Goal: Task Accomplishment & Management: Manage account settings

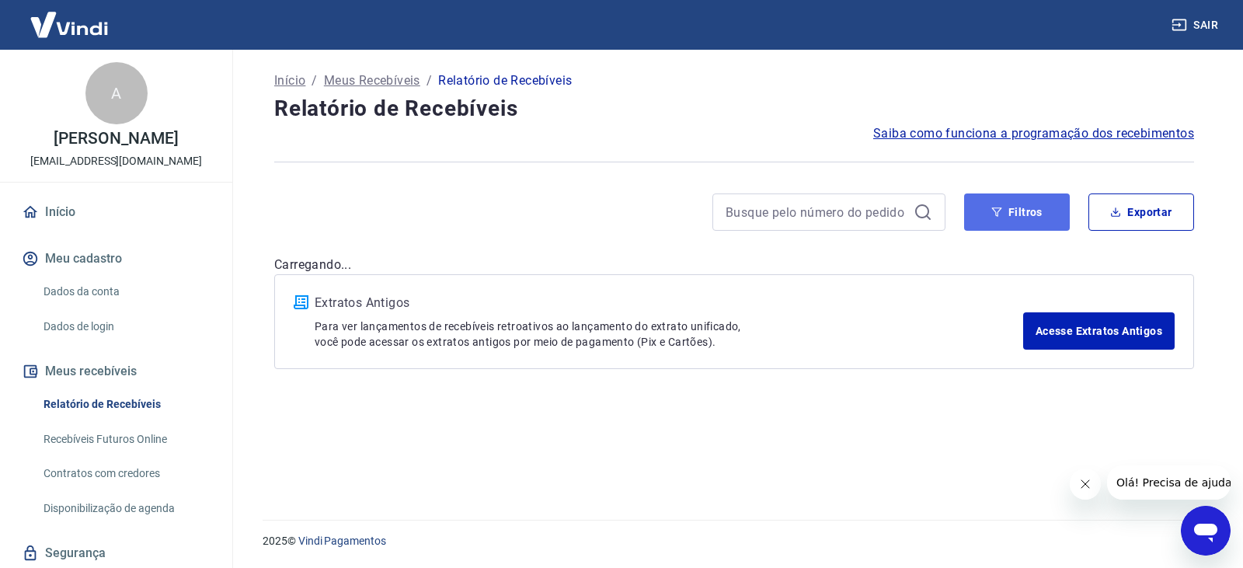
click at [986, 209] on button "Filtros" at bounding box center [1017, 211] width 106 height 37
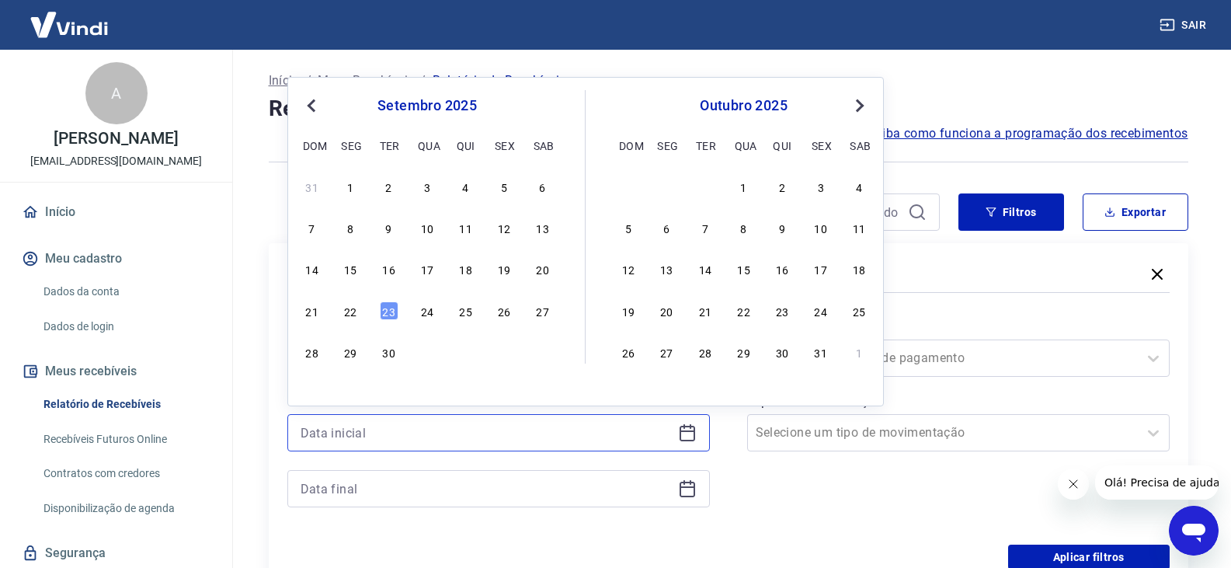
click at [538, 432] on input at bounding box center [486, 432] width 371 height 23
click at [350, 270] on div "15" at bounding box center [350, 268] width 19 height 19
type input "[DATE]"
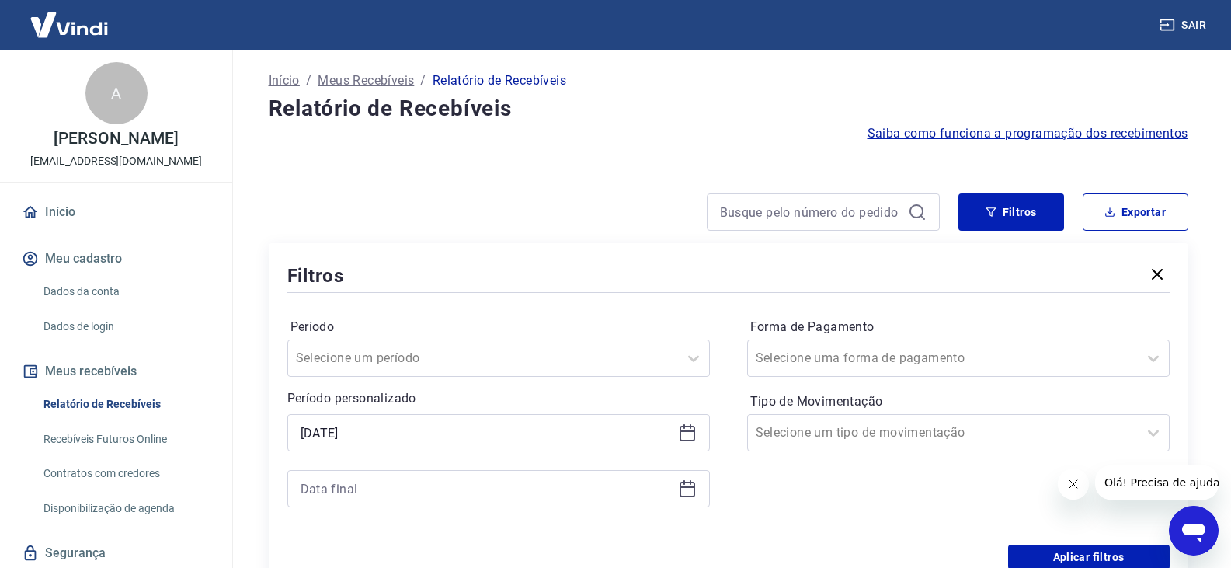
click at [694, 489] on icon at bounding box center [688, 490] width 16 height 16
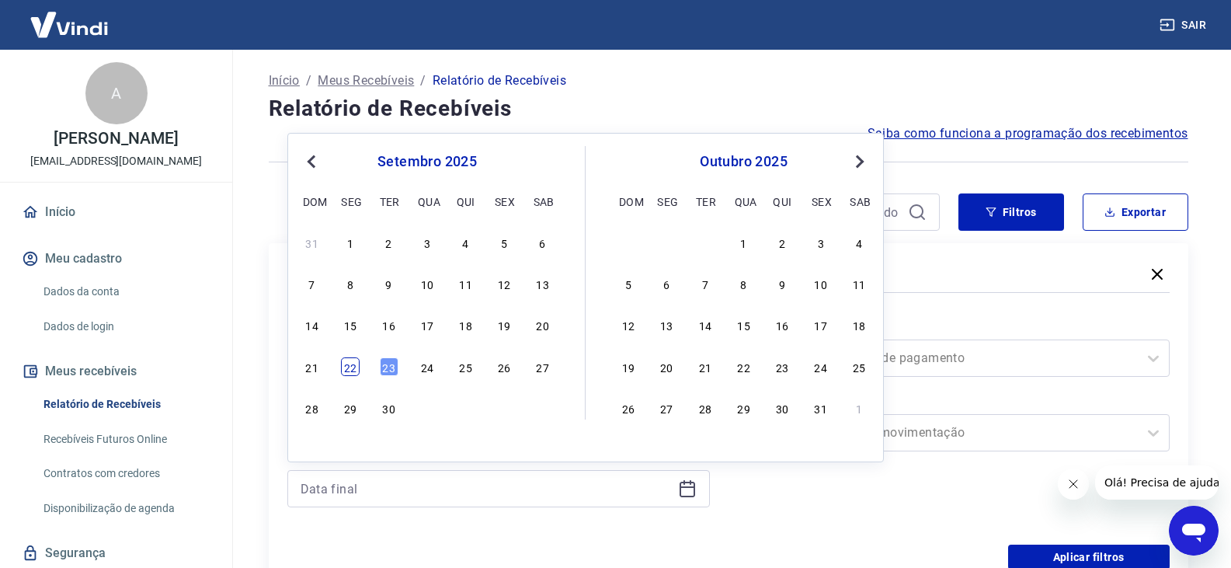
click at [354, 364] on div "22" at bounding box center [350, 366] width 19 height 19
type input "[DATE]"
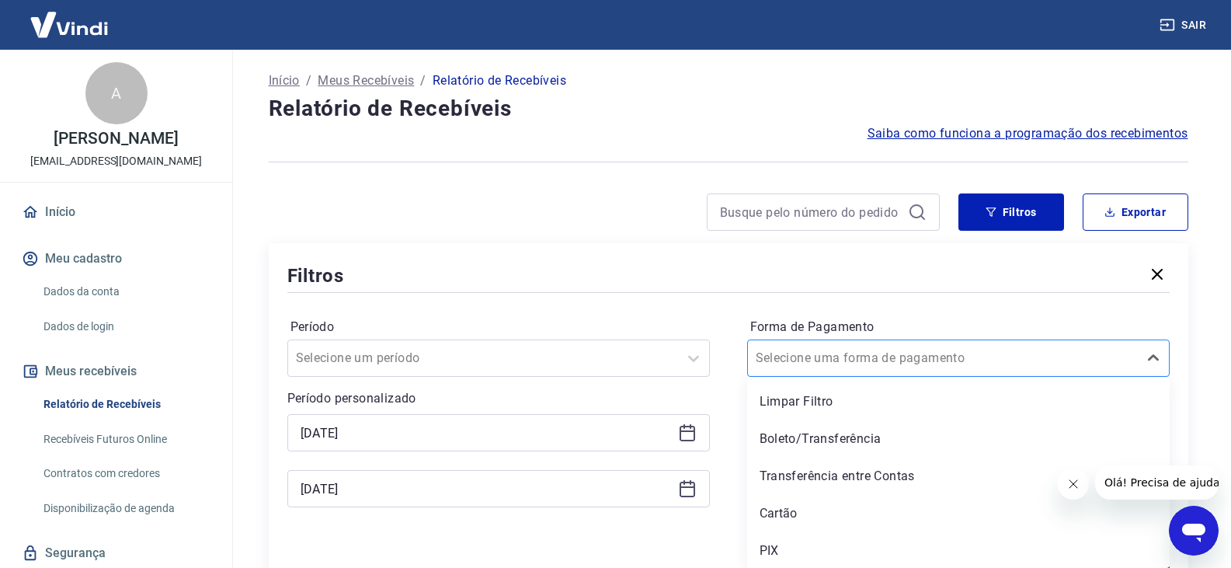
scroll to position [2, 0]
click at [926, 362] on div at bounding box center [943, 357] width 374 height 22
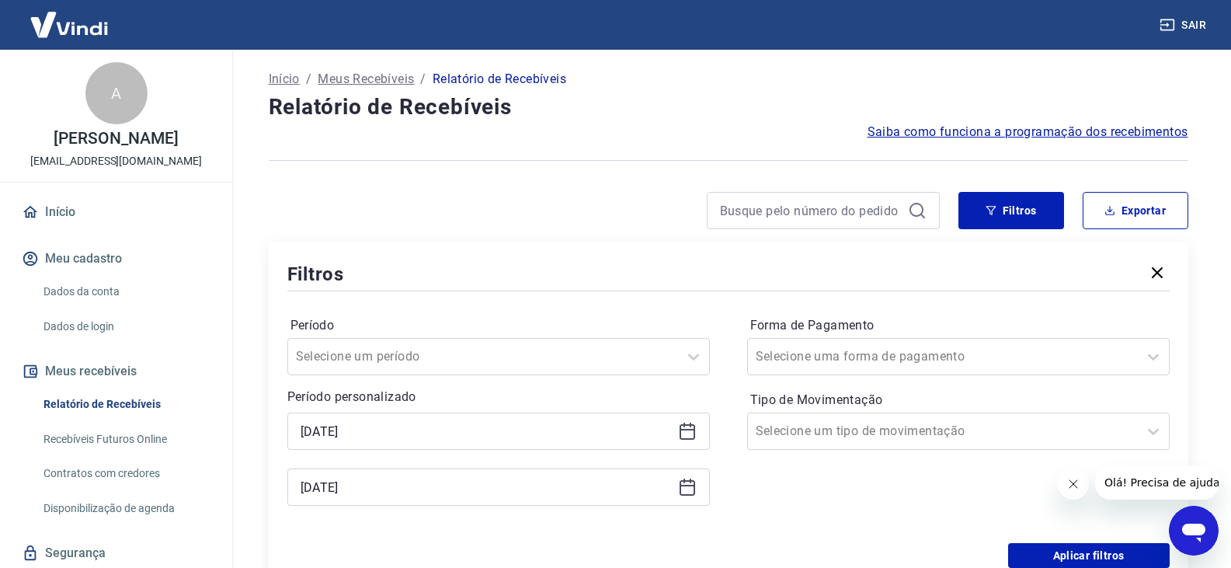
click at [784, 266] on div "Filtros" at bounding box center [728, 273] width 882 height 27
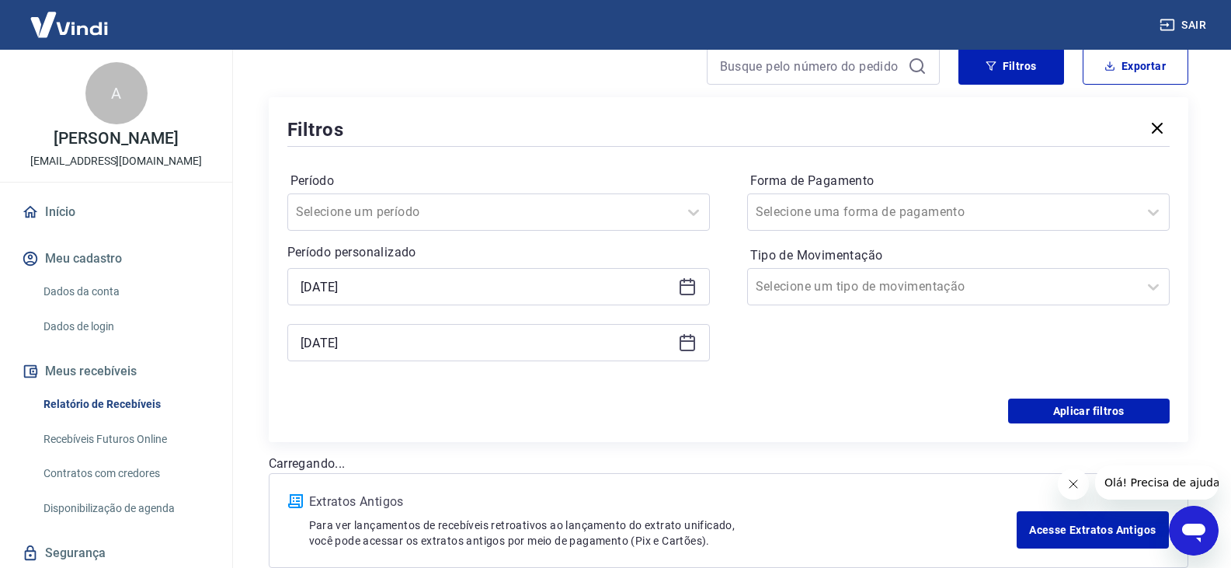
scroll to position [231, 0]
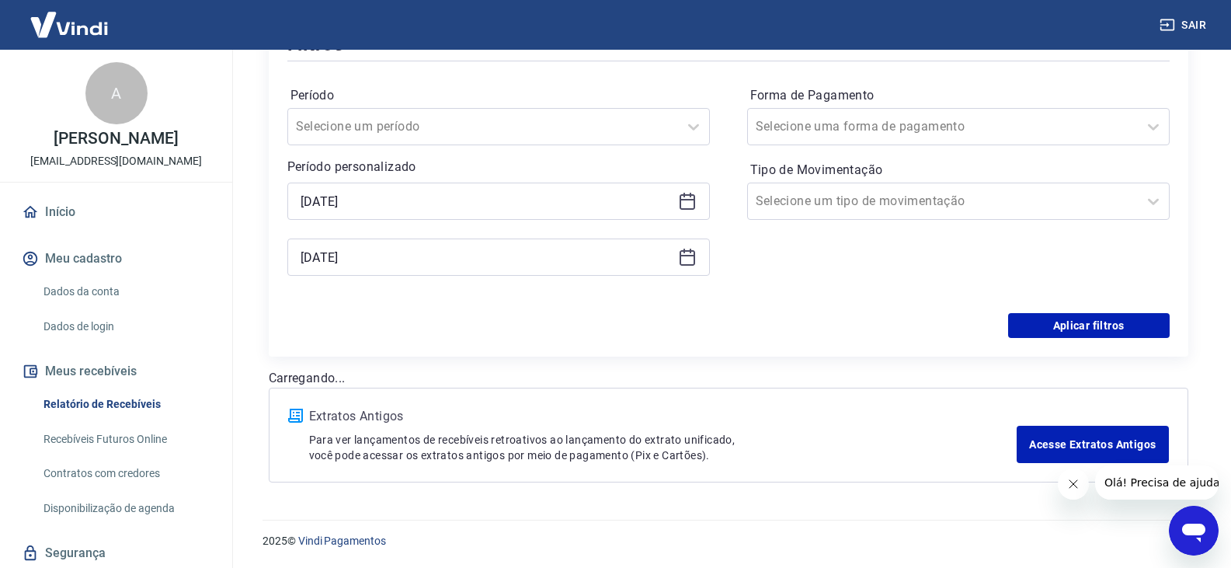
click at [1101, 311] on div "Período Selecione um período Período personalizado Selected date: [DATE] [DATE]…" at bounding box center [728, 188] width 882 height 249
click at [1094, 319] on button "Aplicar filtros" at bounding box center [1089, 325] width 162 height 25
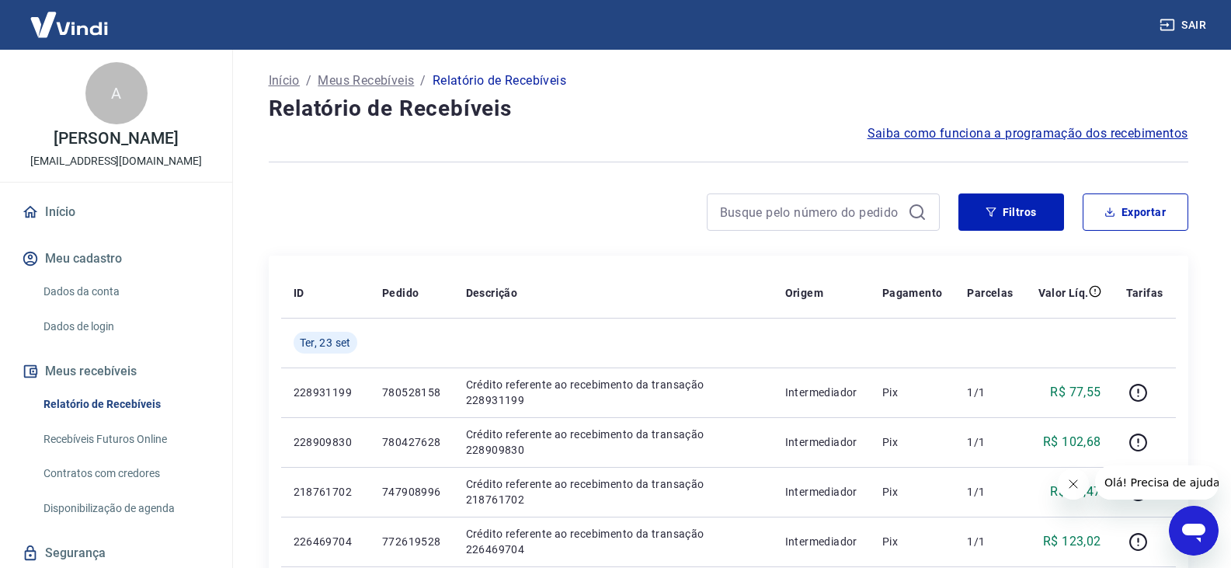
click at [1129, 231] on div "Filtros Exportar" at bounding box center [729, 218] width 920 height 50
click at [1127, 210] on button "Exportar" at bounding box center [1136, 211] width 106 height 37
type input "[DATE]"
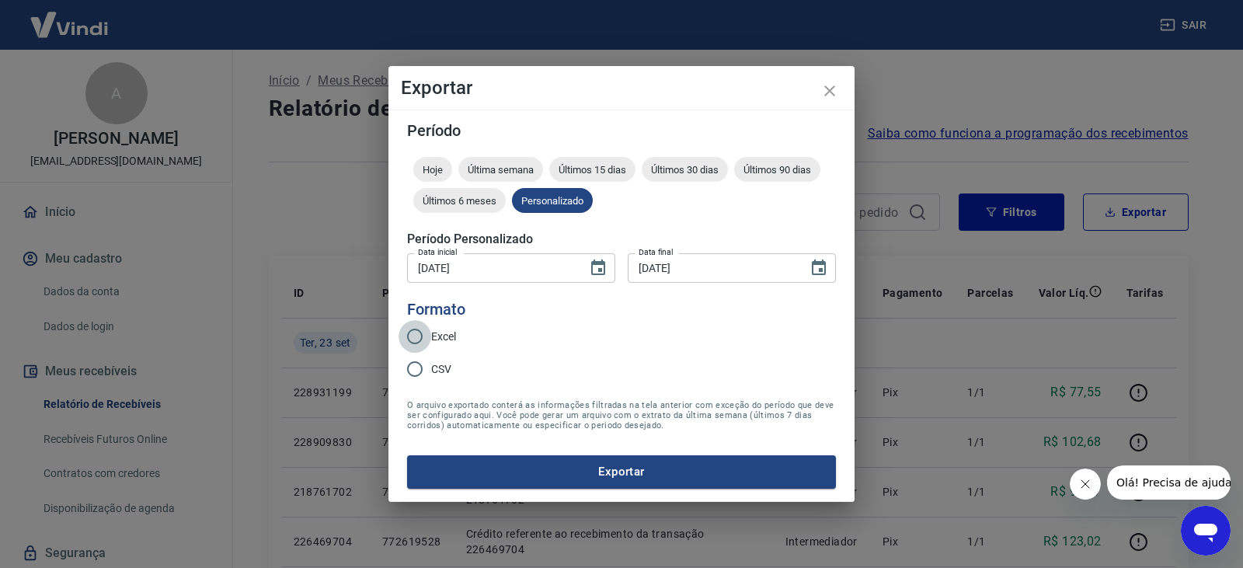
click at [413, 331] on input "Excel" at bounding box center [414, 336] width 33 height 33
radio input "true"
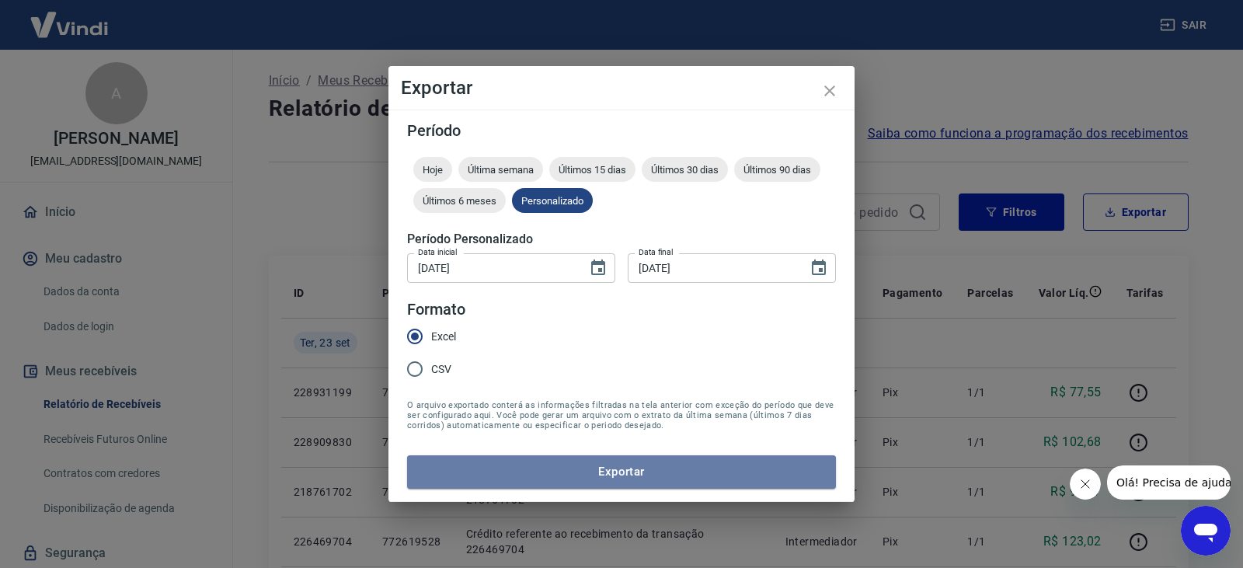
drag, startPoint x: 625, startPoint y: 482, endPoint x: 683, endPoint y: 408, distance: 94.0
click at [626, 482] on button "Exportar" at bounding box center [621, 471] width 429 height 33
